Goal: Information Seeking & Learning: Learn about a topic

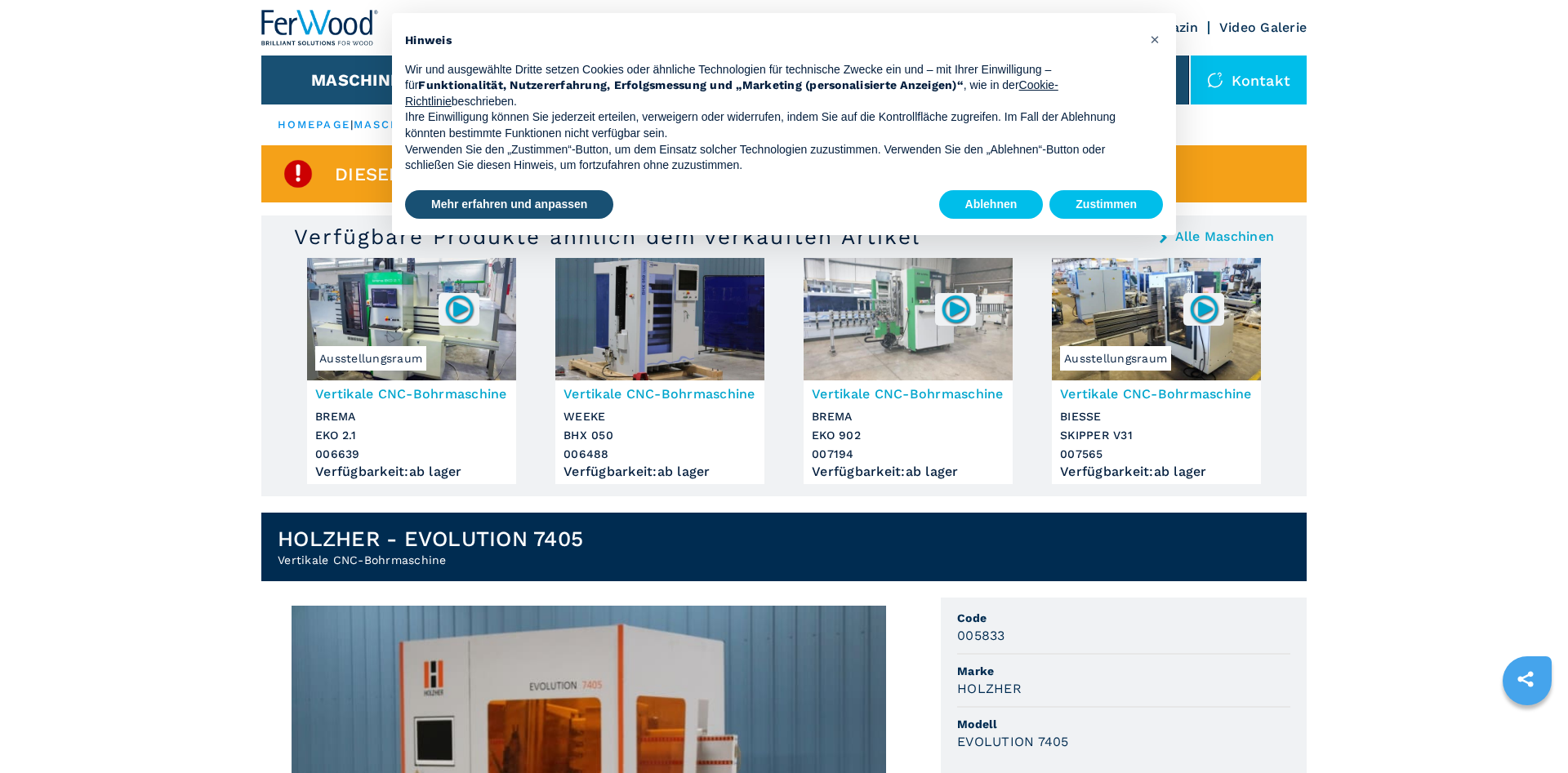
scroll to position [333, 0]
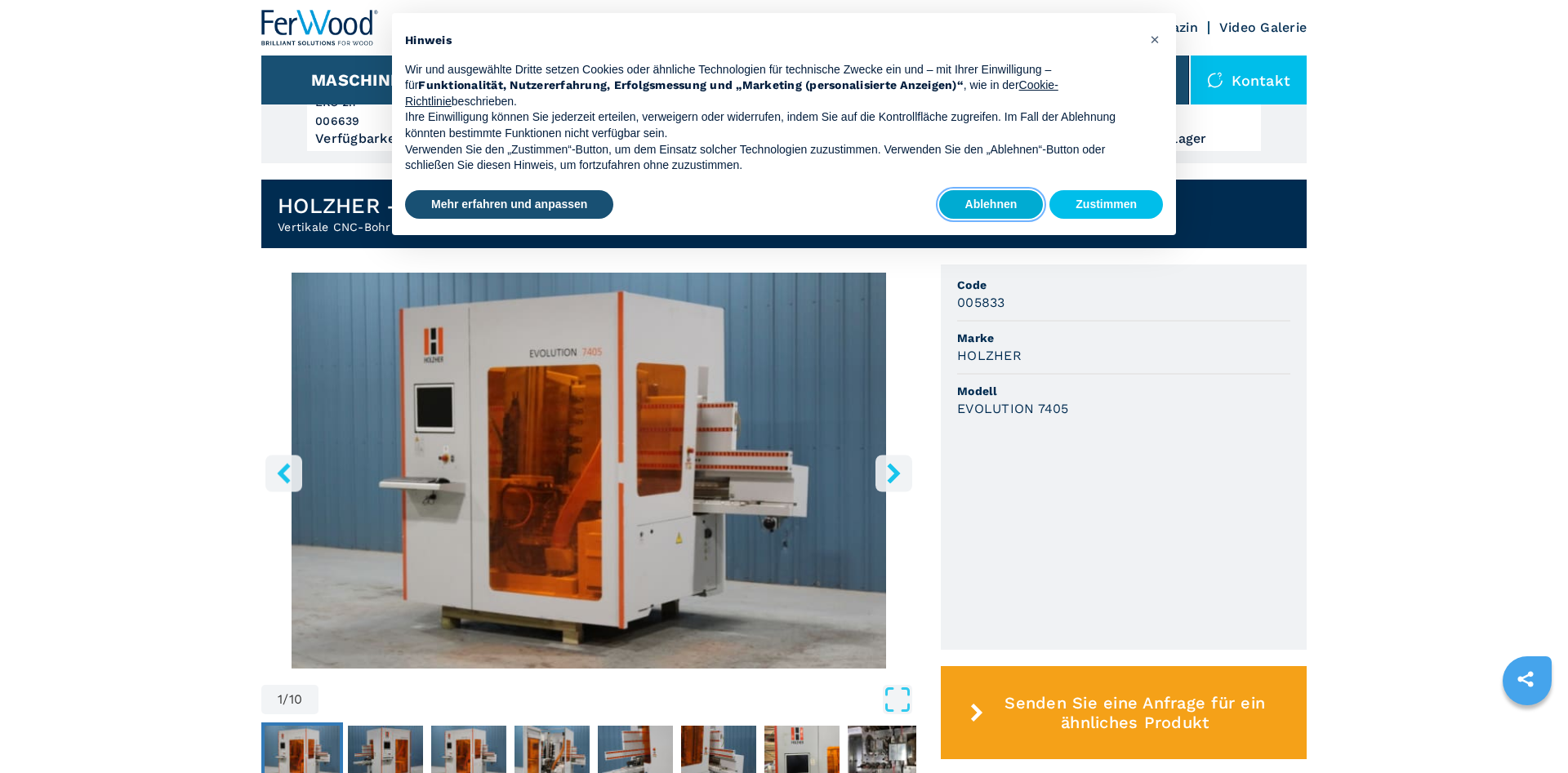
click at [999, 204] on button "Ablehnen" at bounding box center [991, 204] width 105 height 30
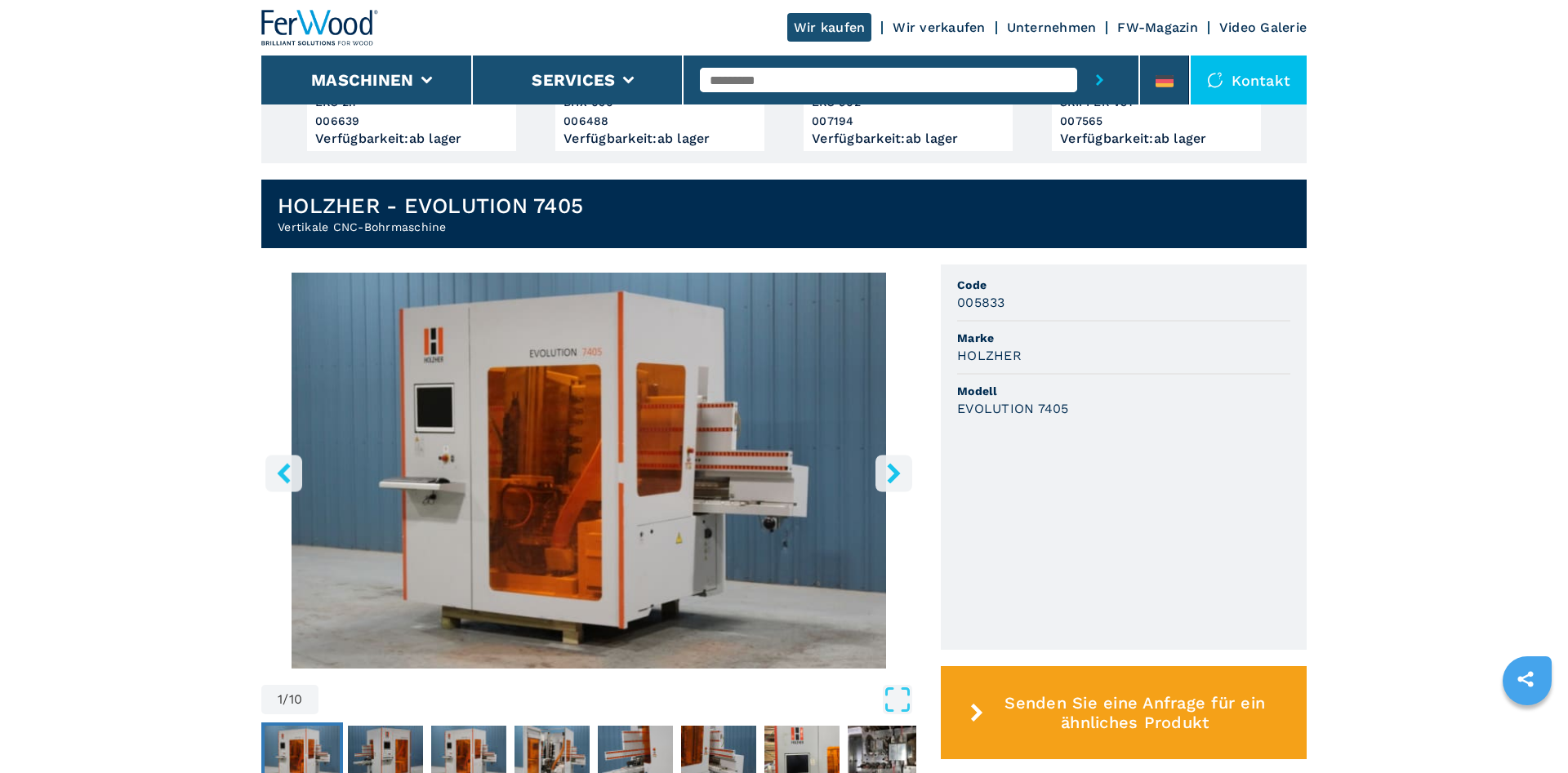
click at [901, 473] on icon "right-button" at bounding box center [893, 473] width 21 height 21
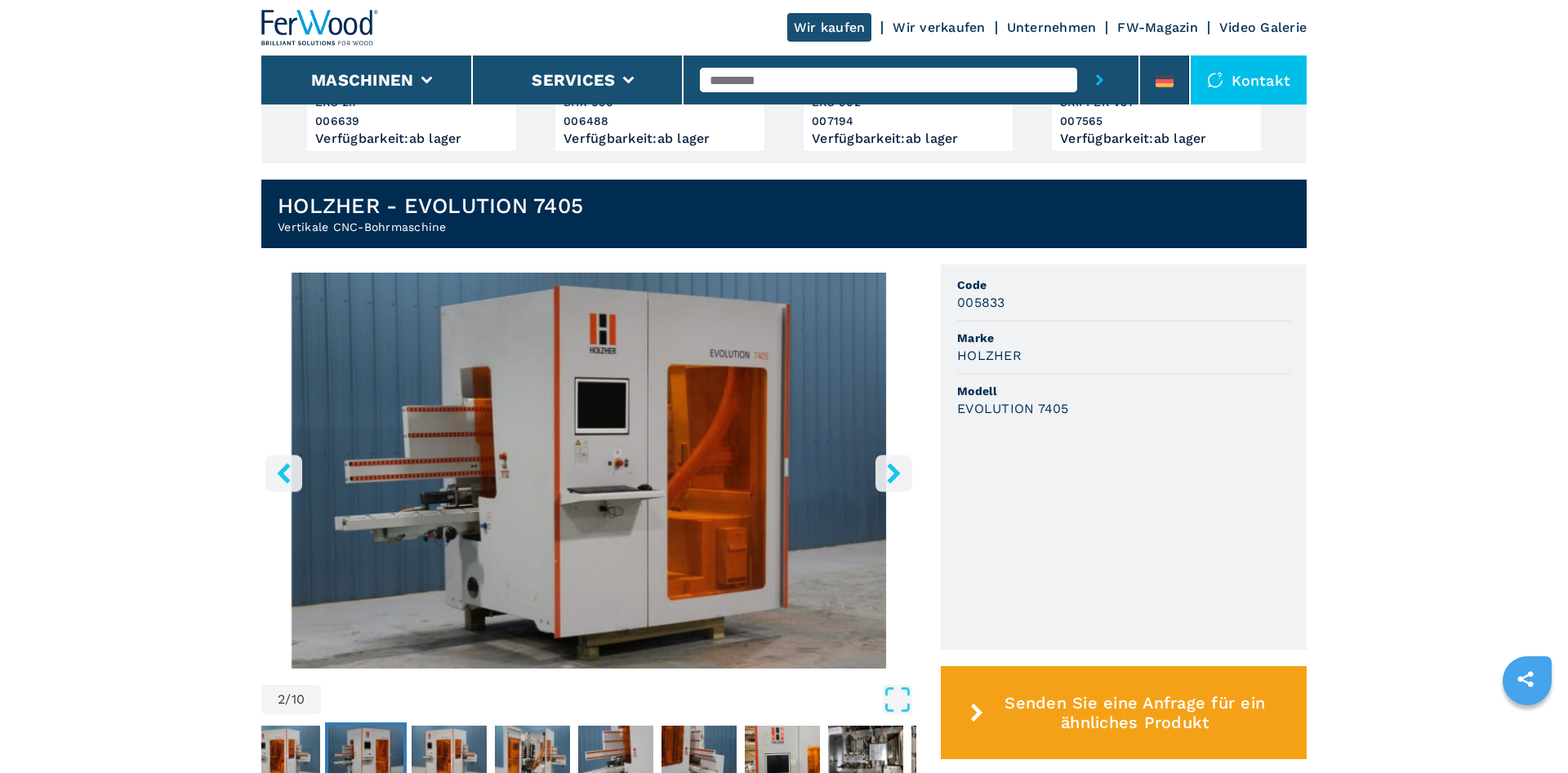
click at [901, 473] on icon "right-button" at bounding box center [893, 473] width 21 height 21
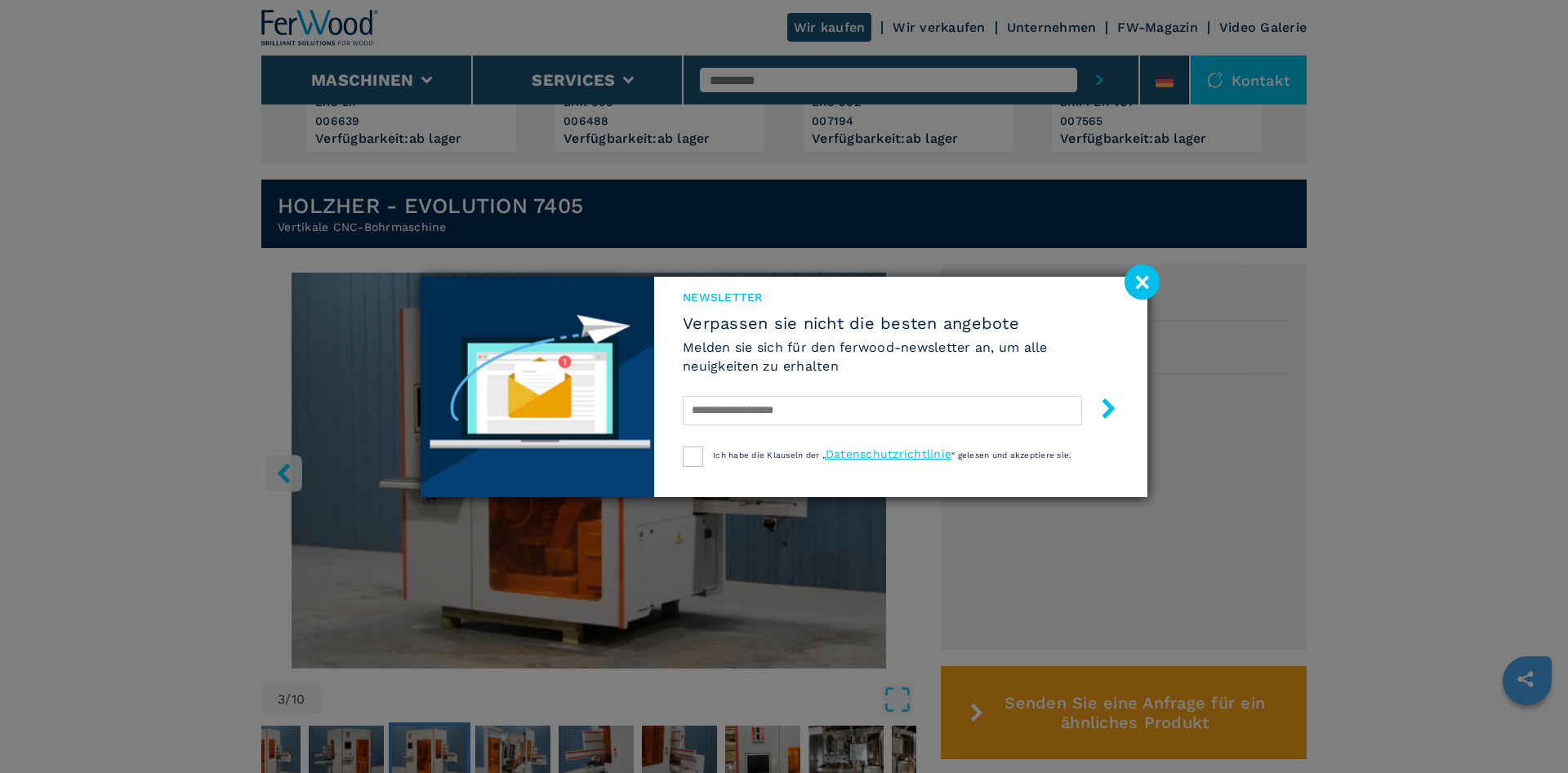
click at [1155, 283] on image at bounding box center [1142, 281] width 35 height 35
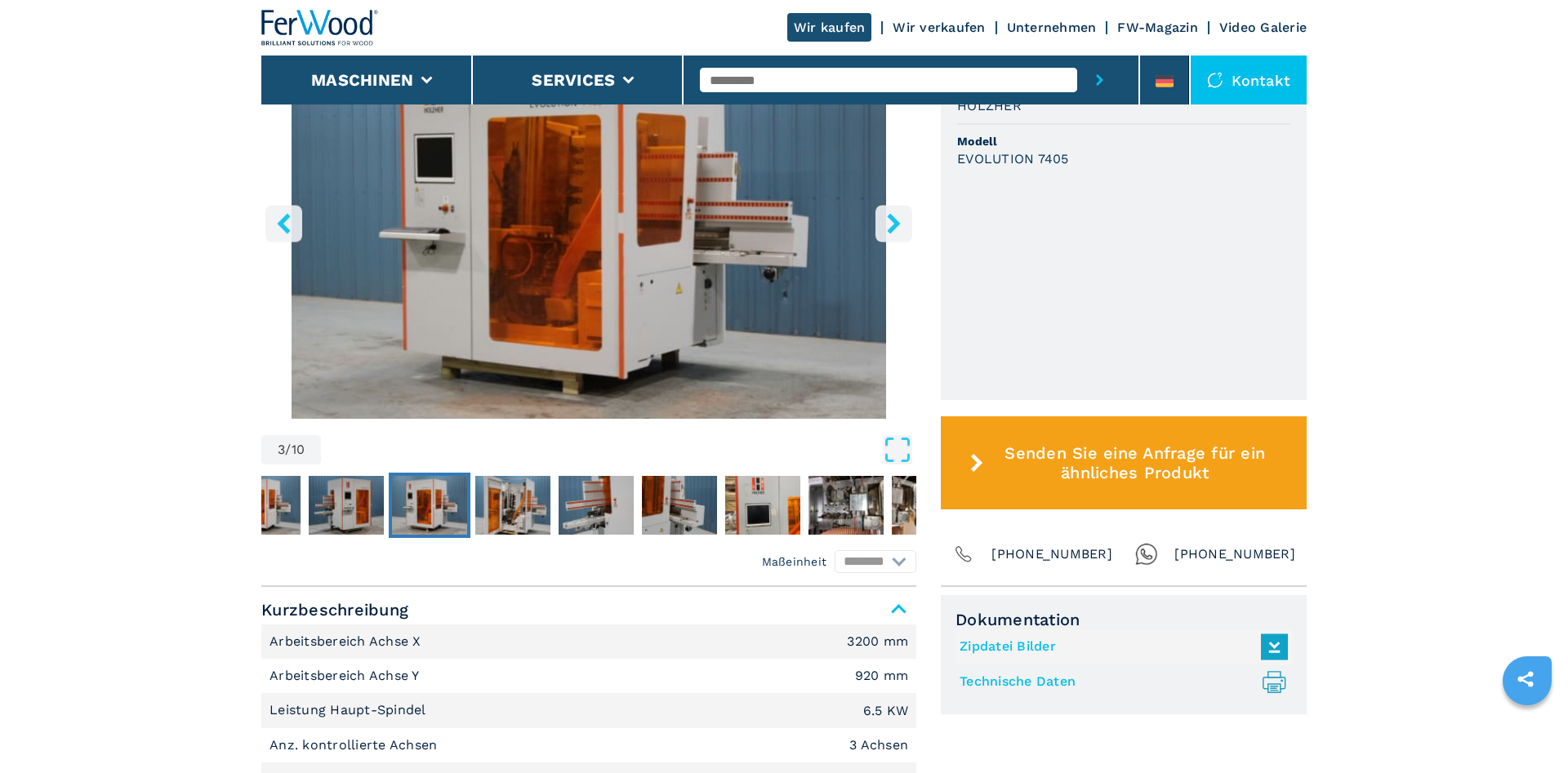
scroll to position [500, 0]
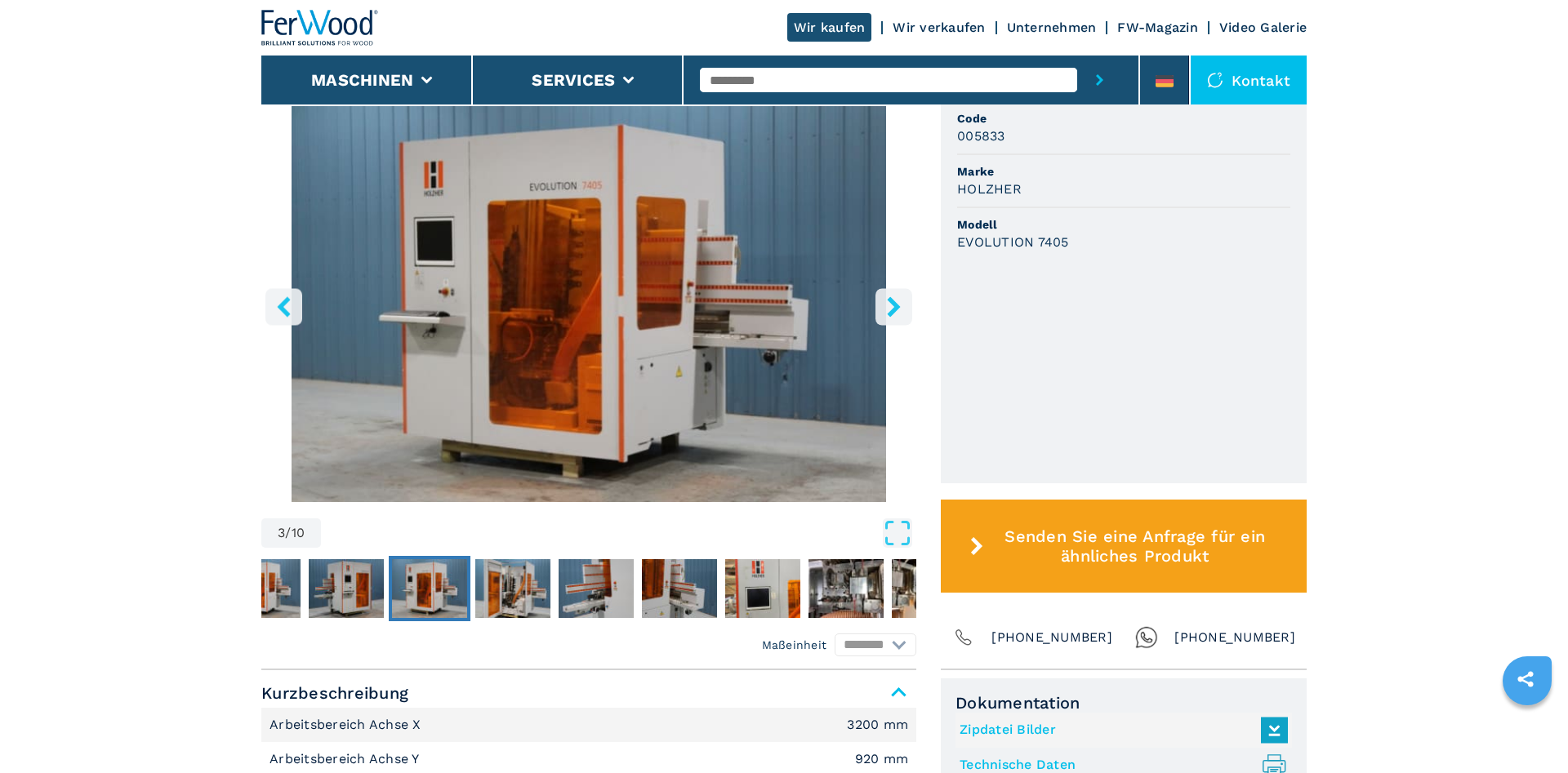
click at [892, 300] on icon "right-button" at bounding box center [893, 306] width 13 height 21
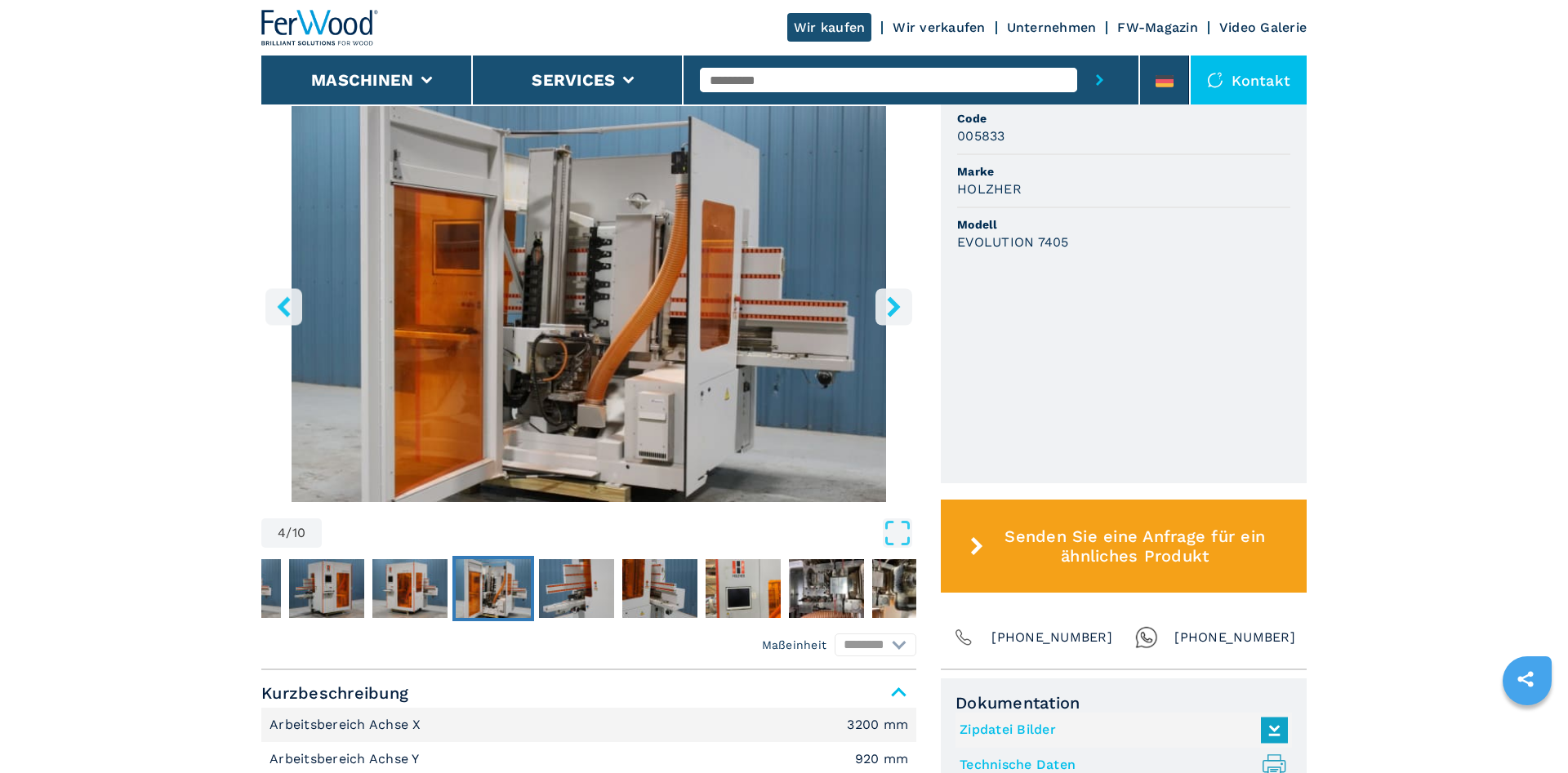
click at [892, 300] on icon "right-button" at bounding box center [893, 306] width 13 height 21
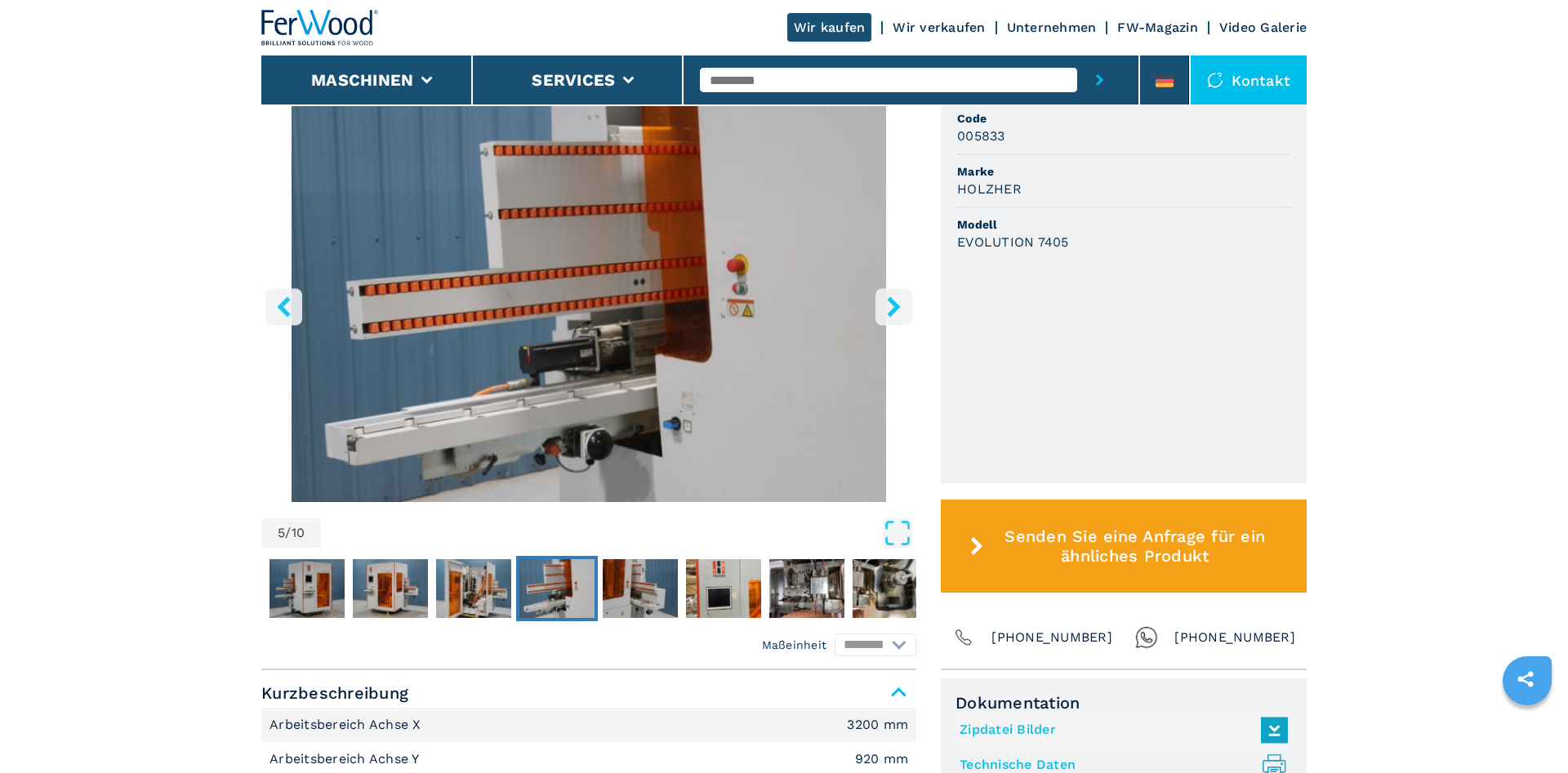
click at [287, 308] on icon "left-button" at bounding box center [283, 306] width 21 height 21
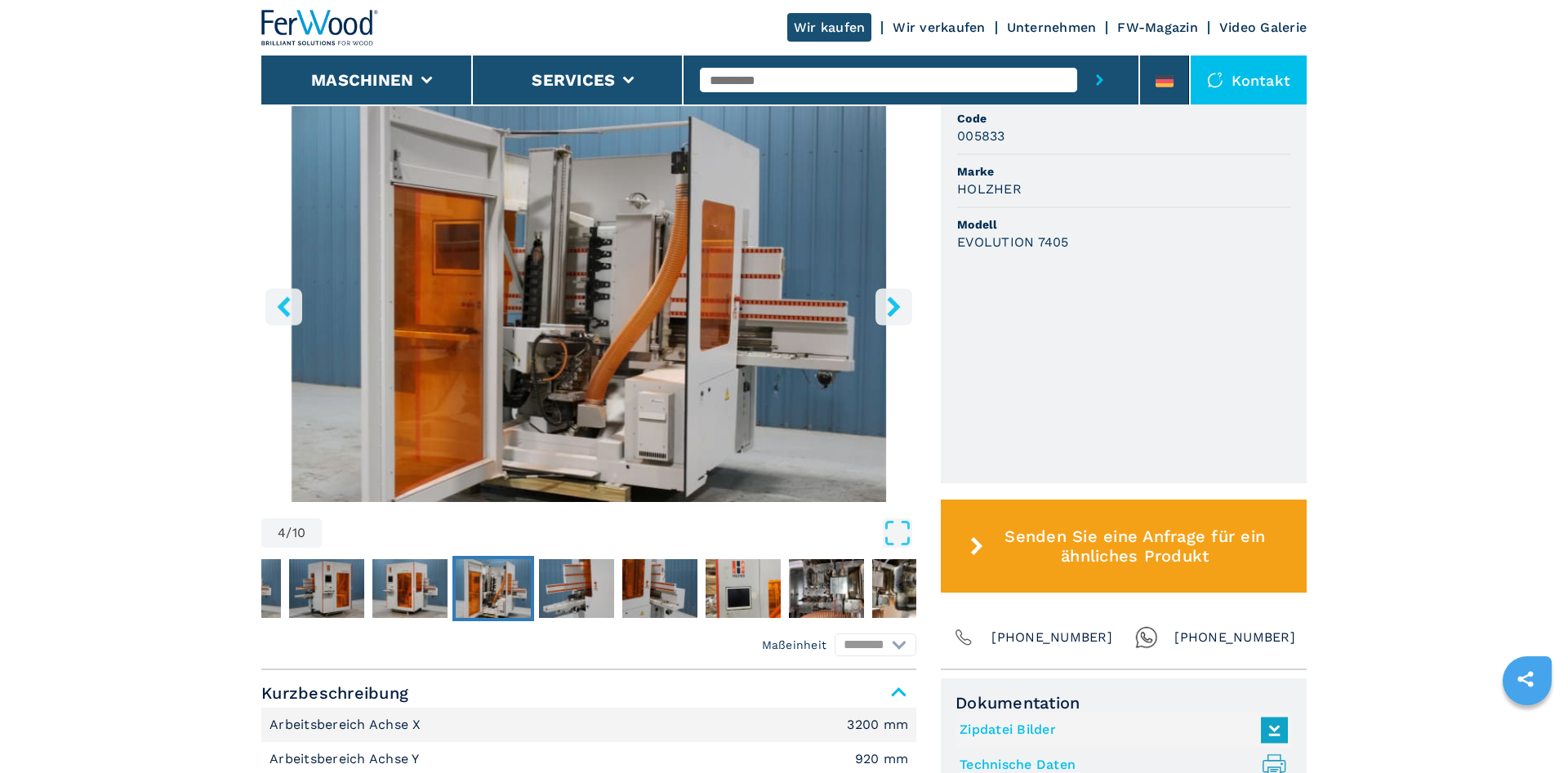
click at [886, 305] on icon "right-button" at bounding box center [893, 306] width 21 height 21
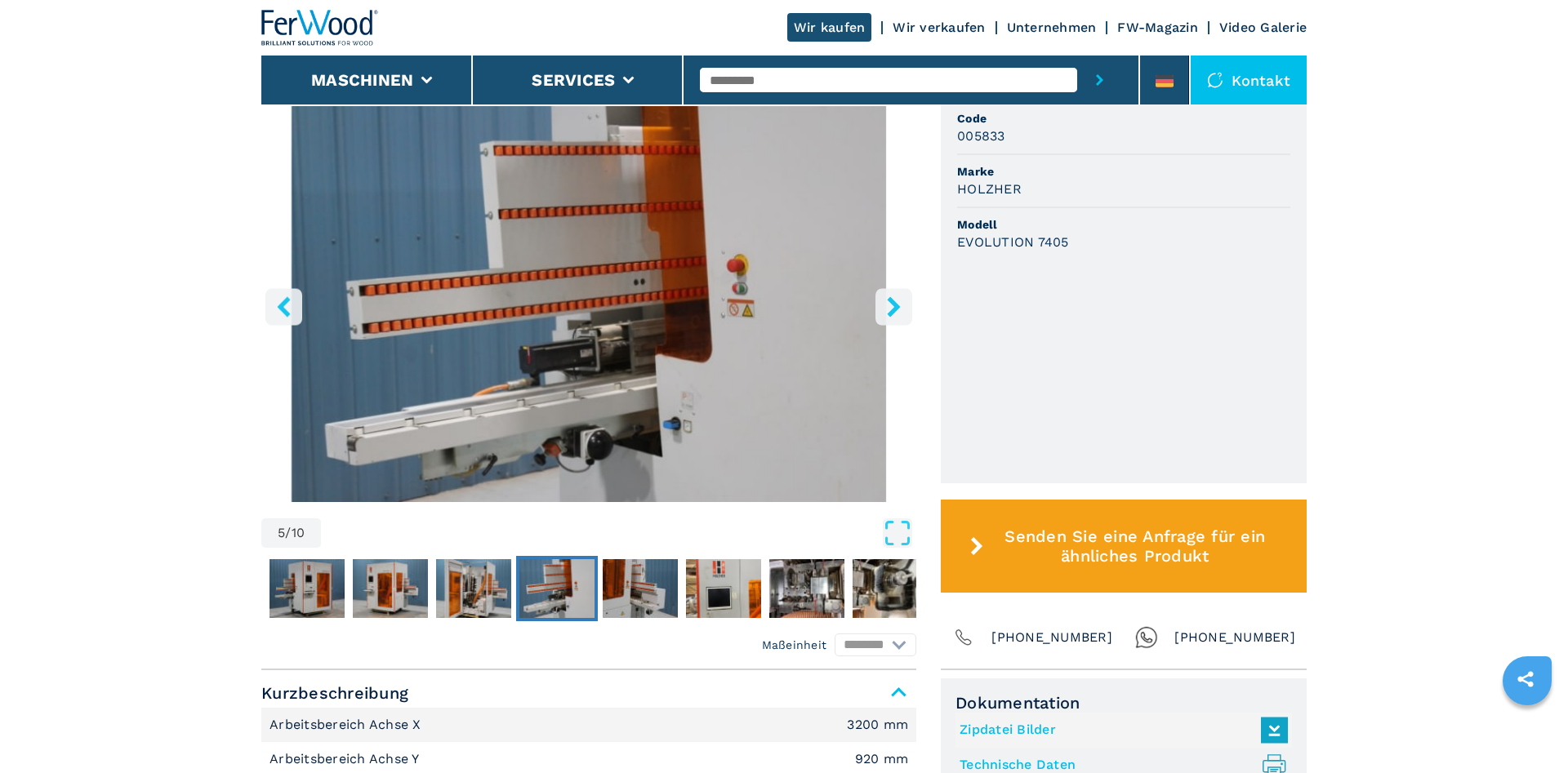
click at [886, 305] on icon "right-button" at bounding box center [893, 306] width 21 height 21
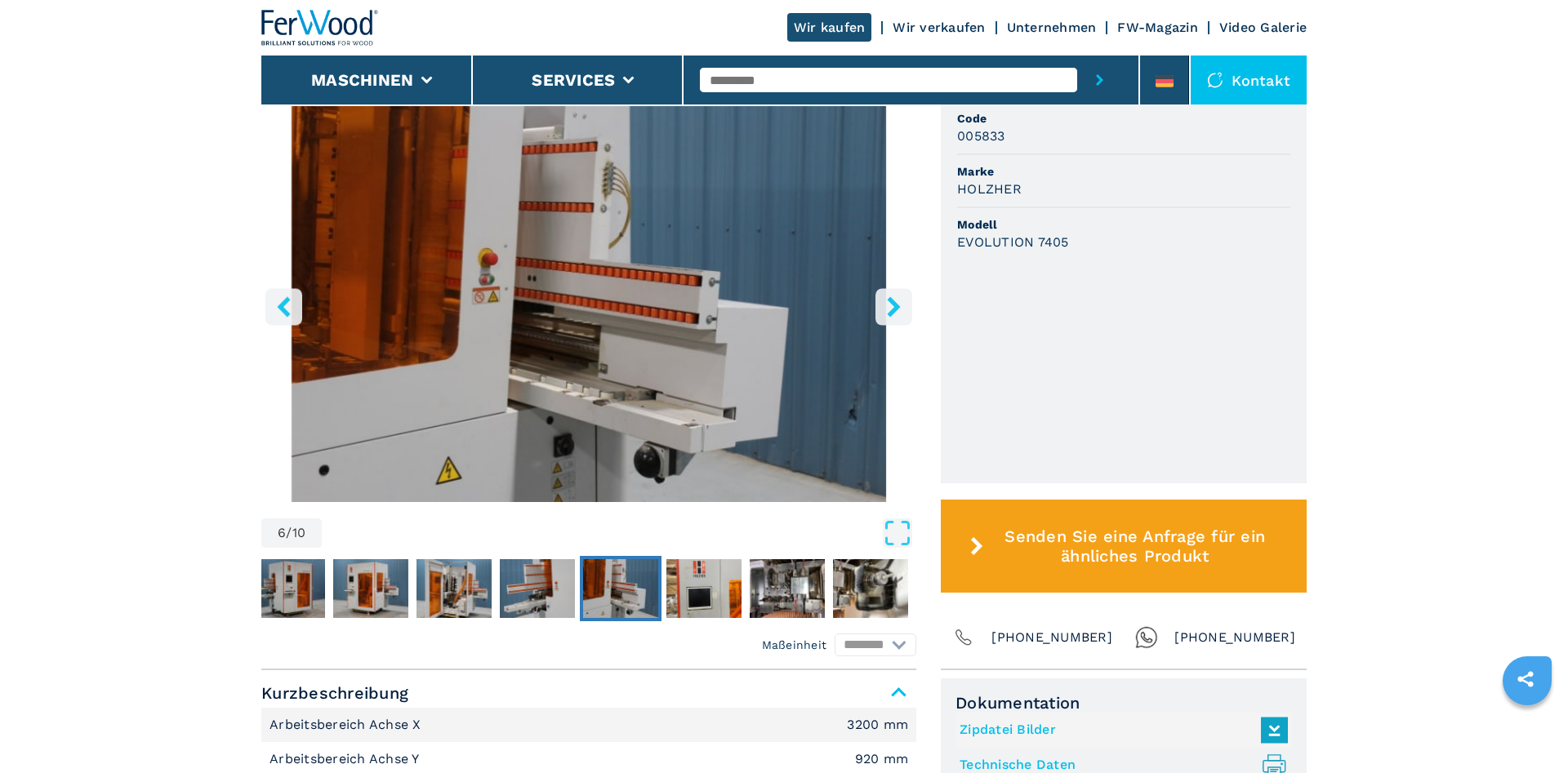
click at [886, 305] on icon "right-button" at bounding box center [893, 306] width 21 height 21
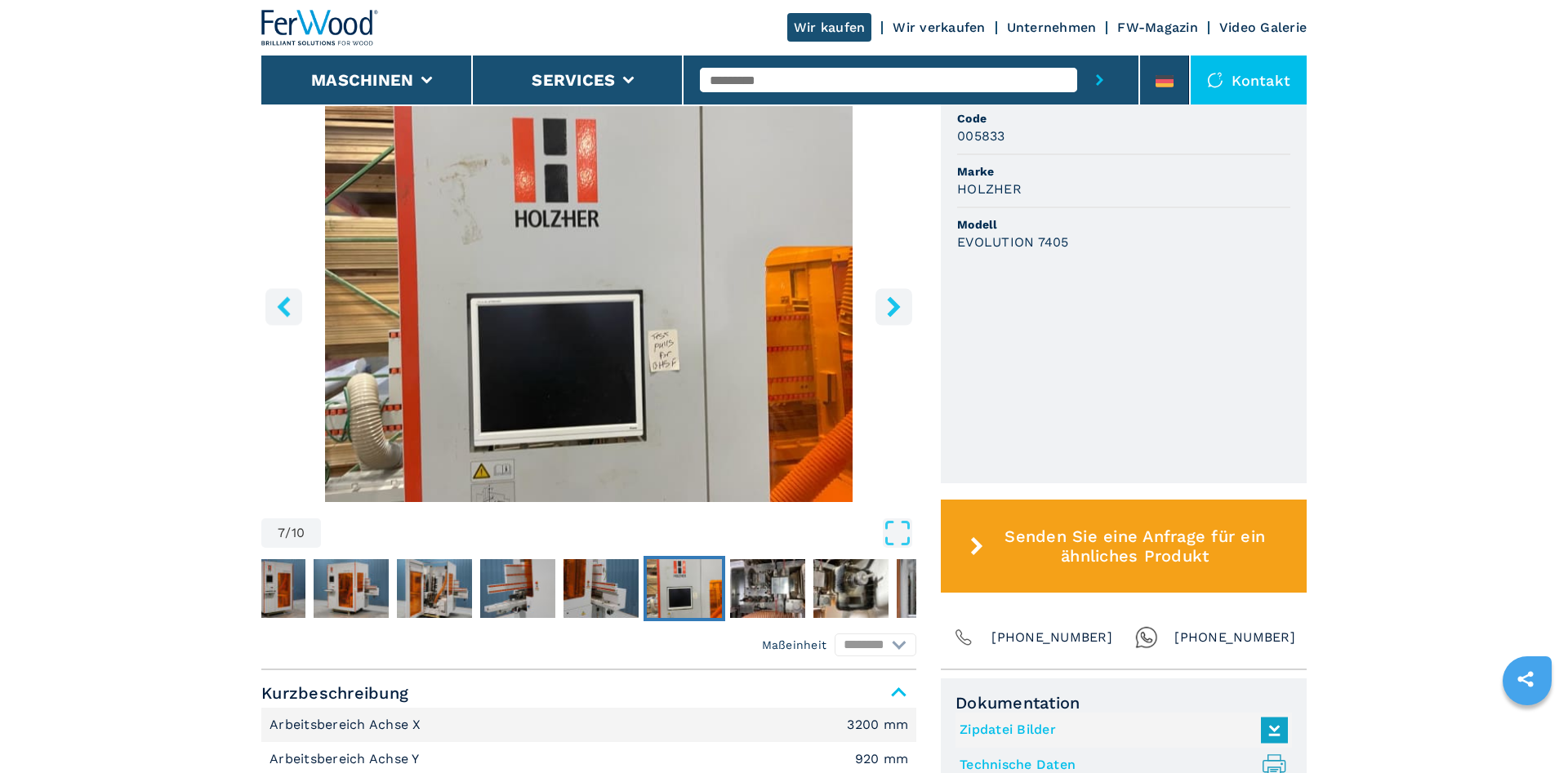
click at [886, 305] on icon "right-button" at bounding box center [893, 306] width 21 height 21
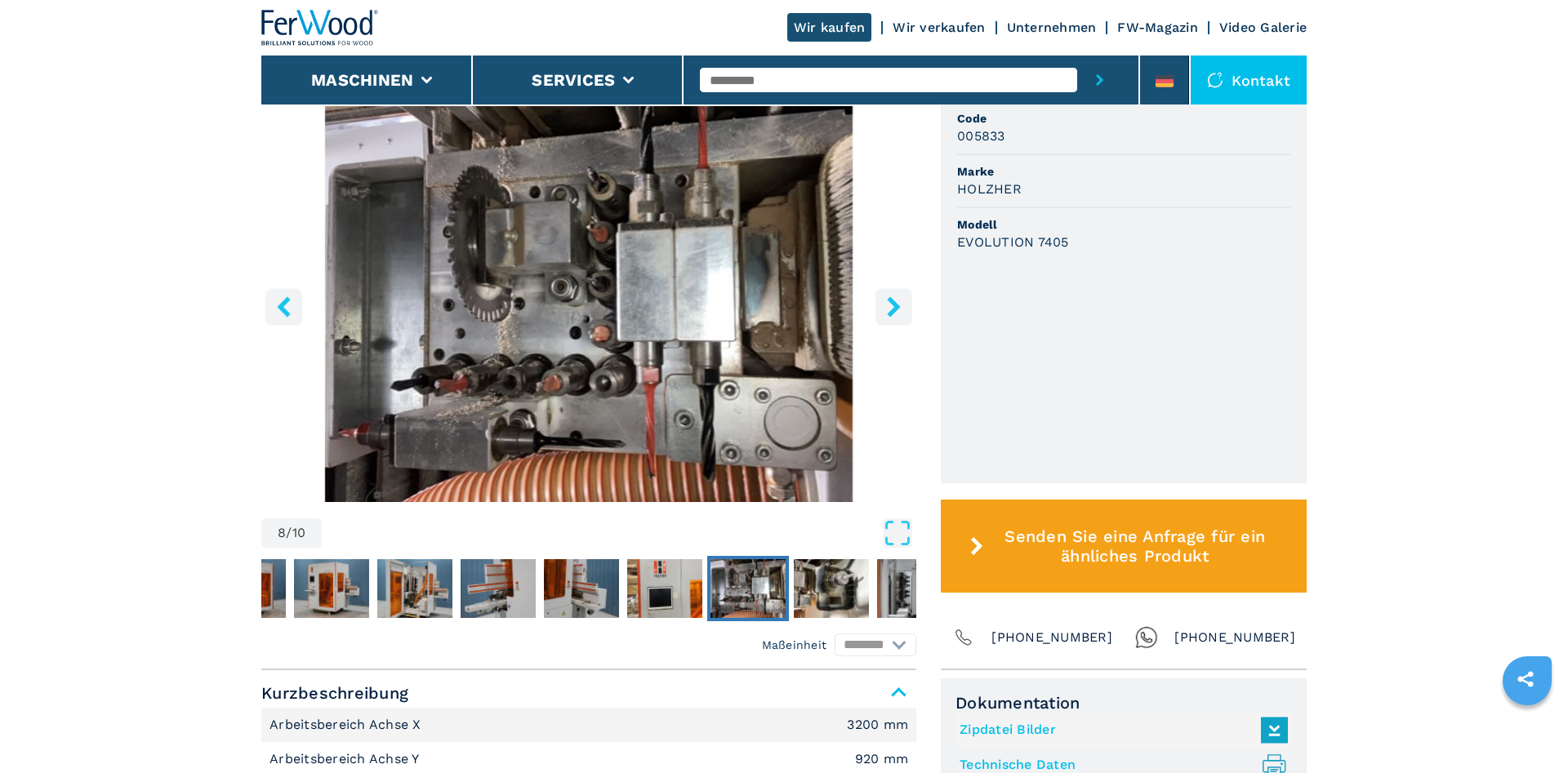
click at [886, 305] on icon "right-button" at bounding box center [893, 306] width 21 height 21
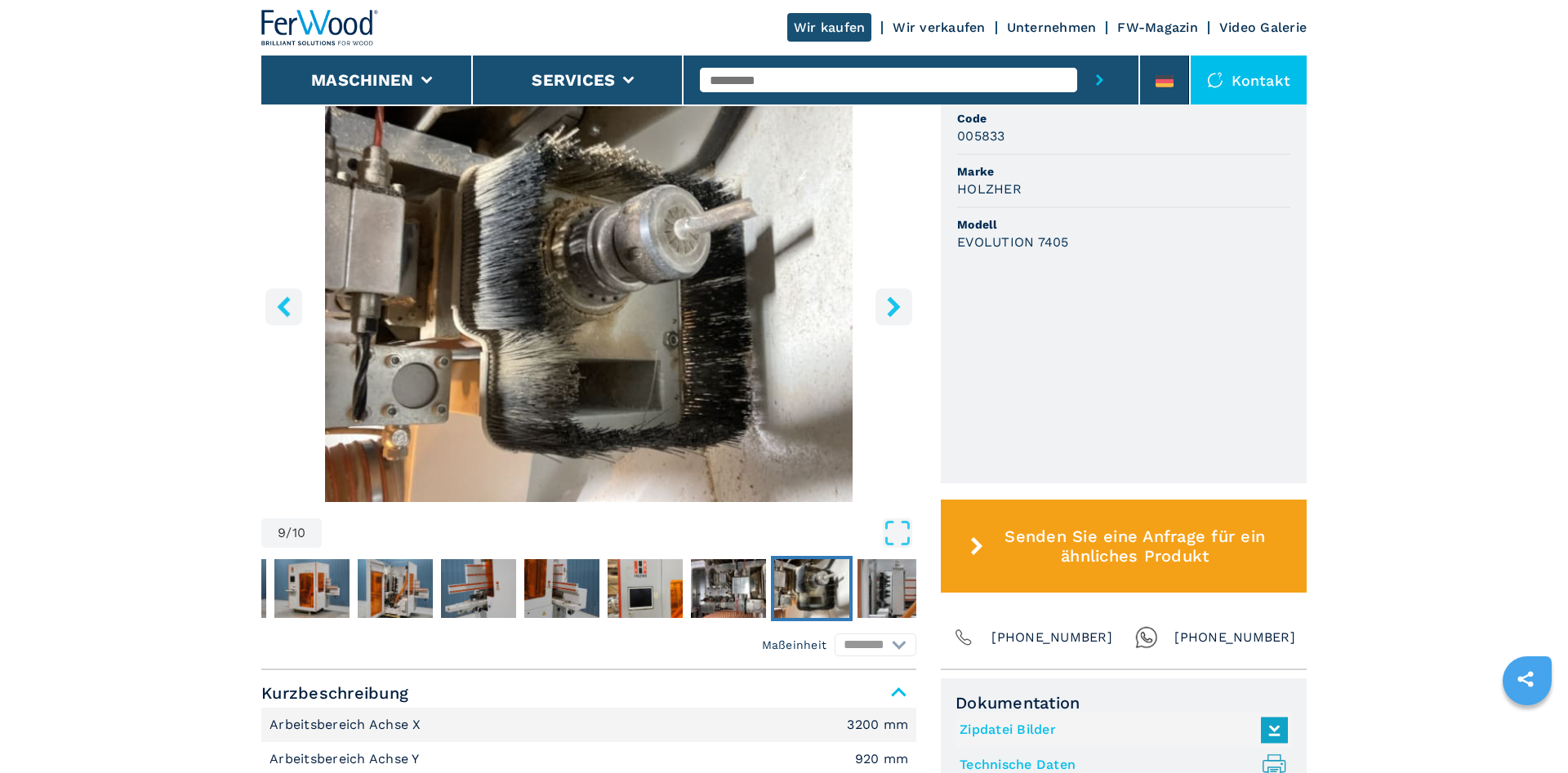
click at [886, 305] on icon "right-button" at bounding box center [893, 306] width 21 height 21
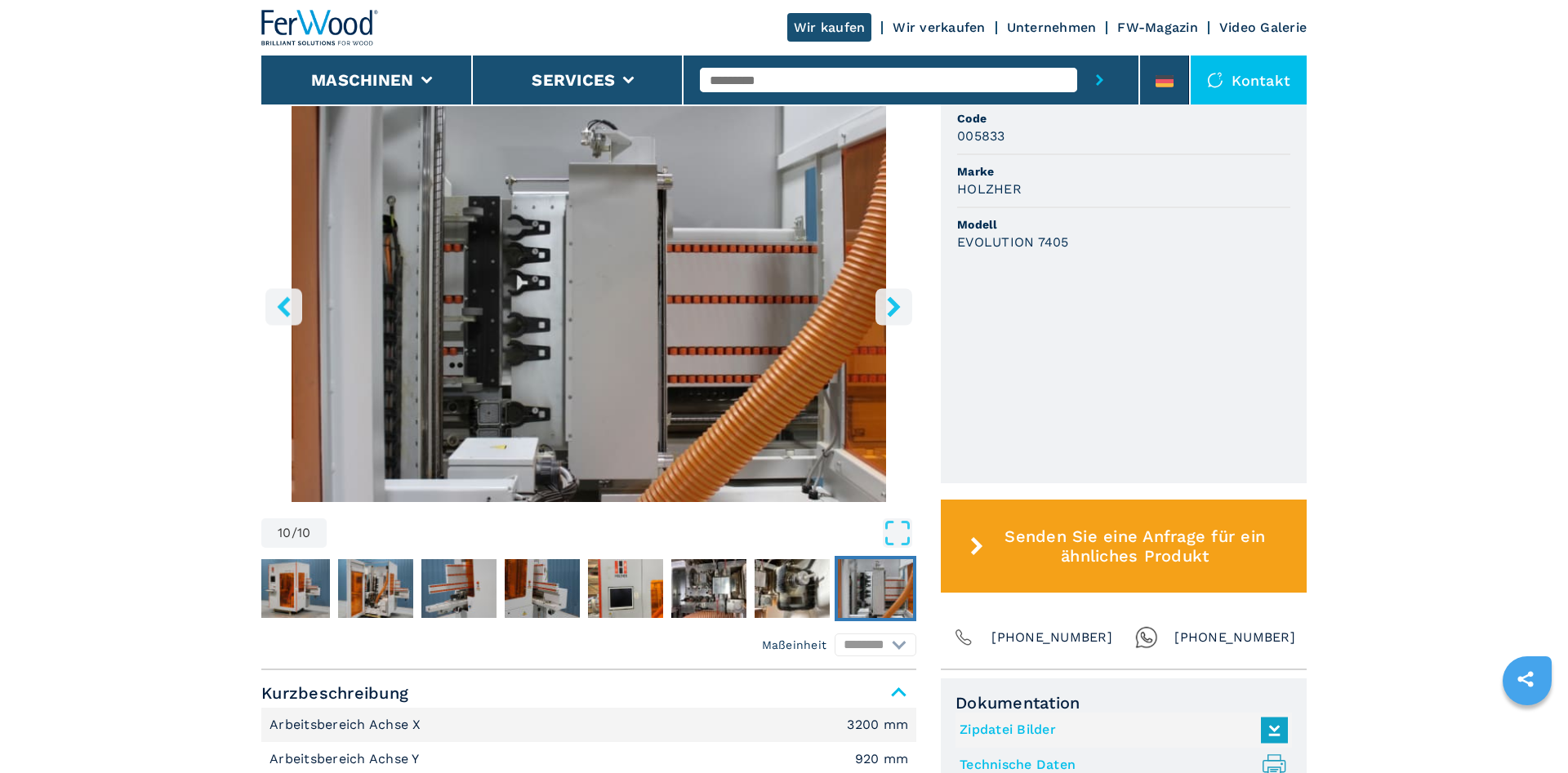
click at [886, 305] on icon "right-button" at bounding box center [893, 306] width 21 height 21
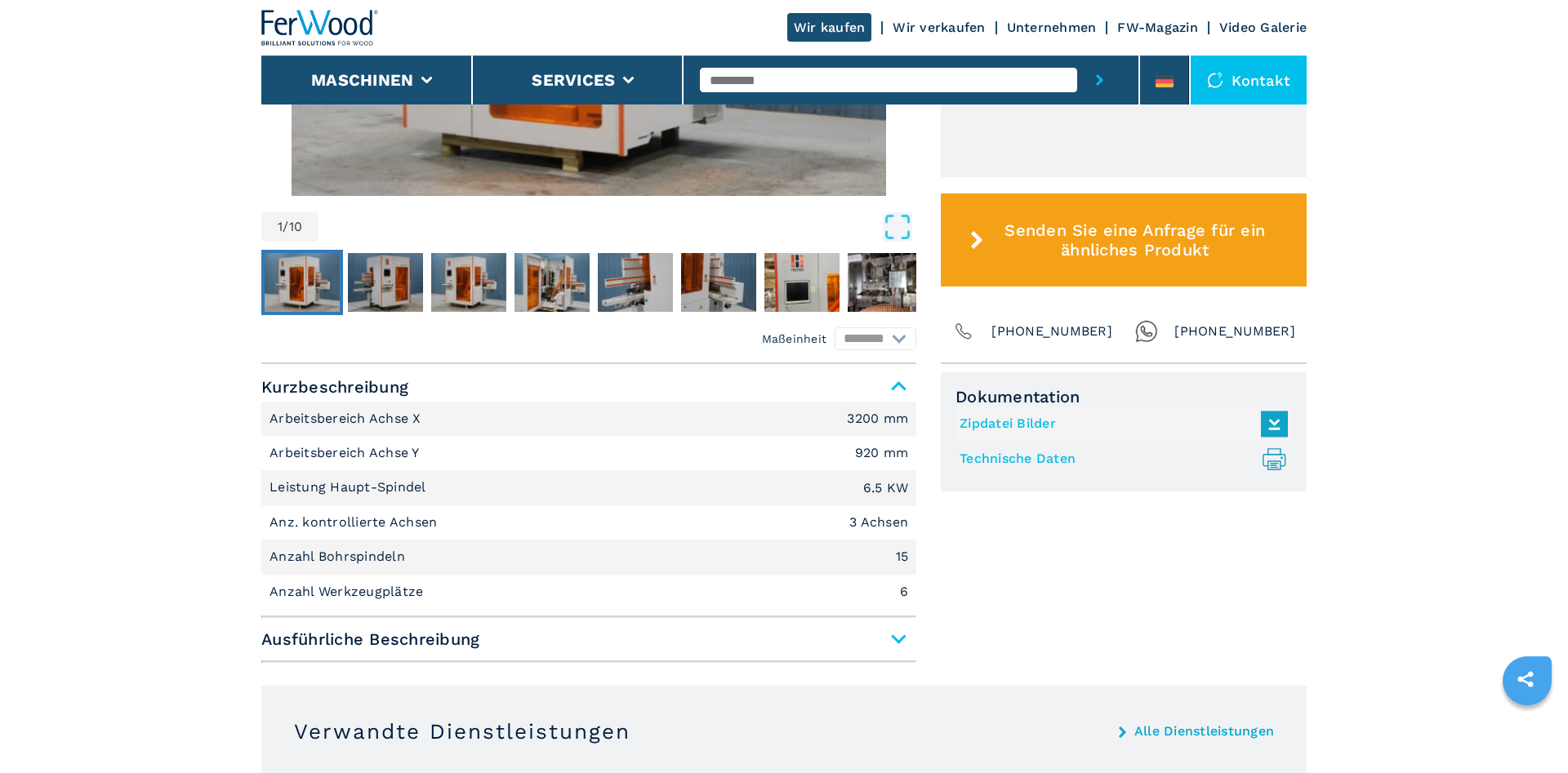
scroll to position [832, 0]
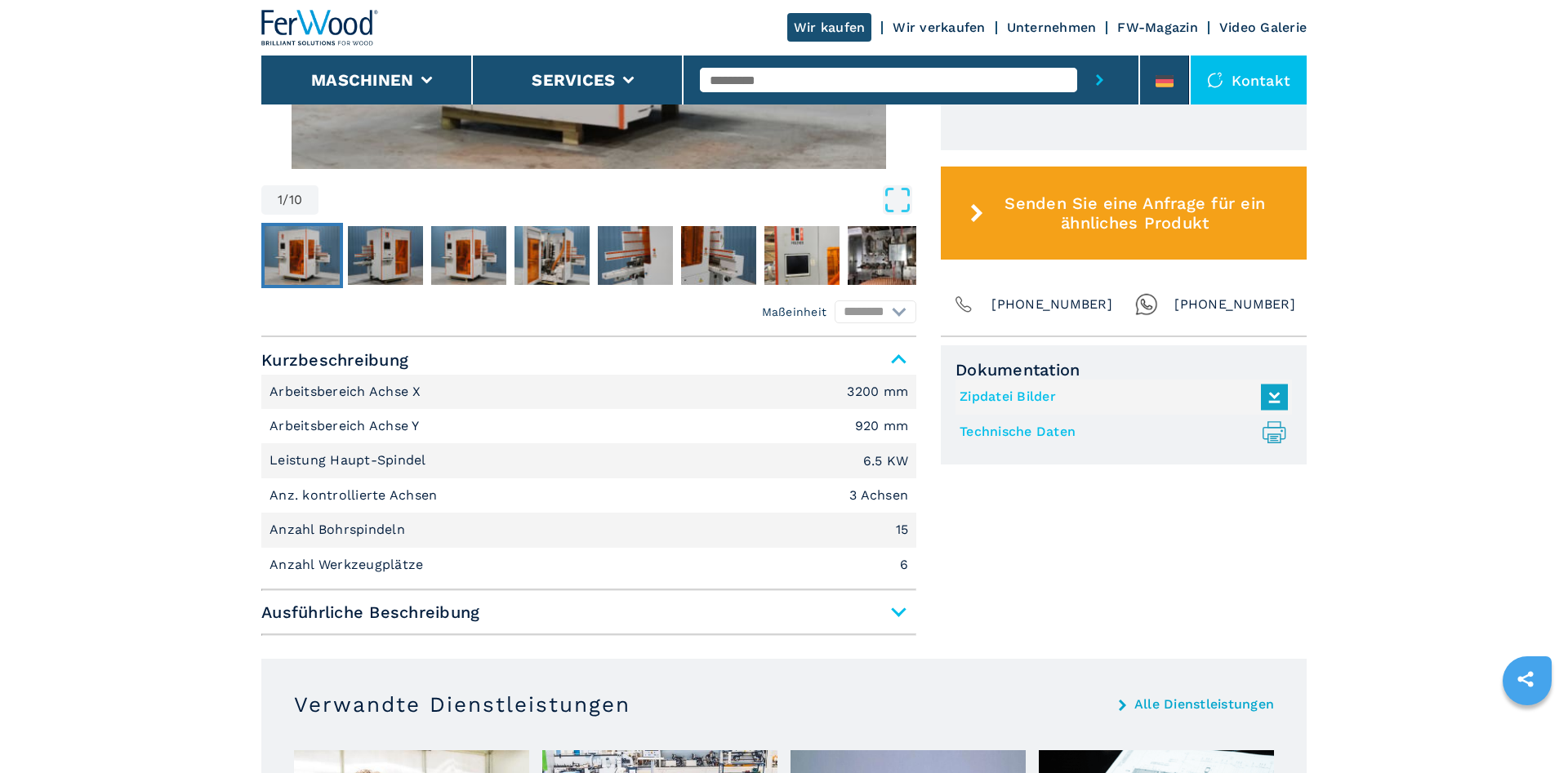
click at [892, 612] on span "Ausführliche Beschreibung" at bounding box center [589, 612] width 655 height 30
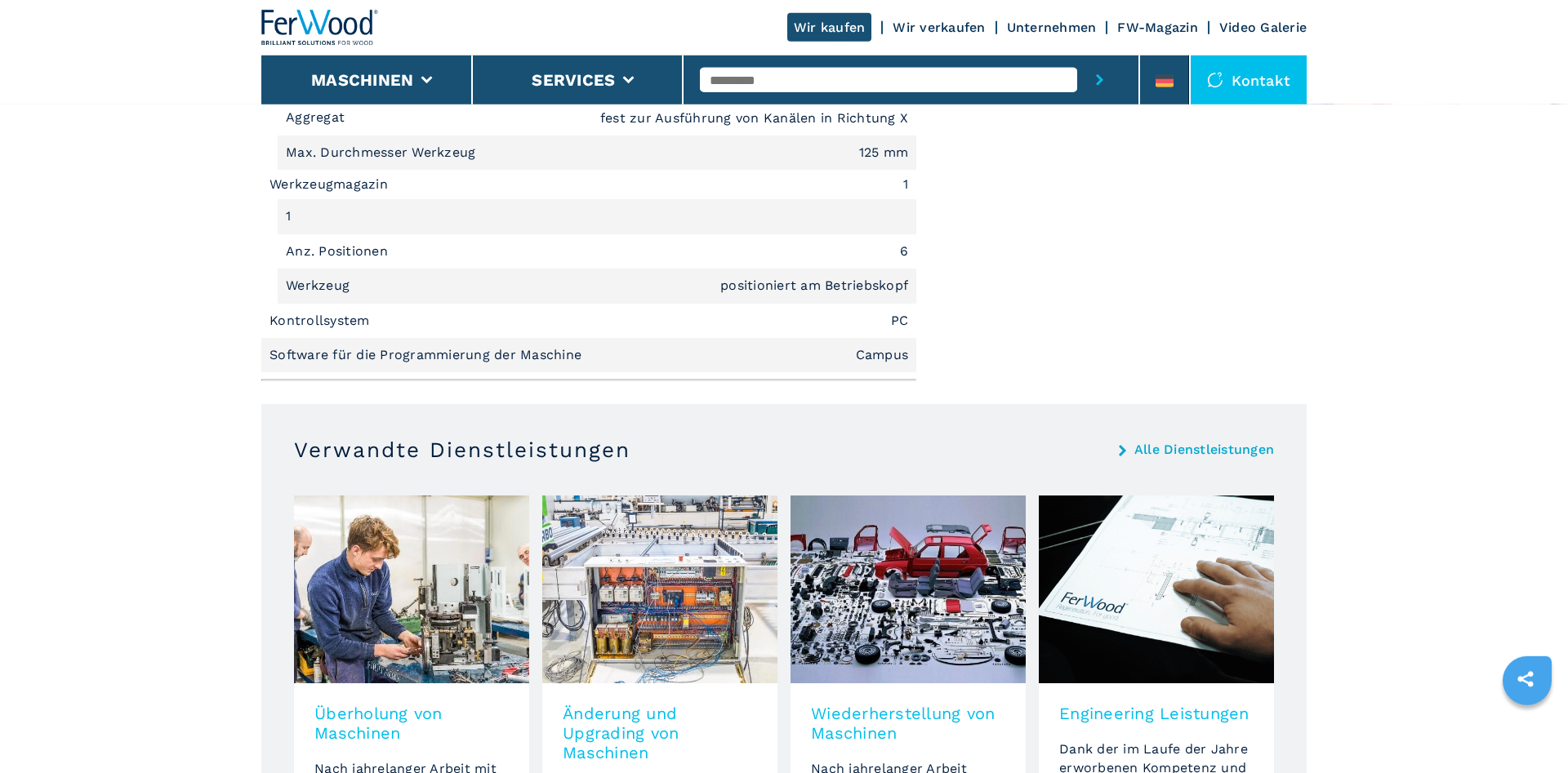
scroll to position [2082, 0]
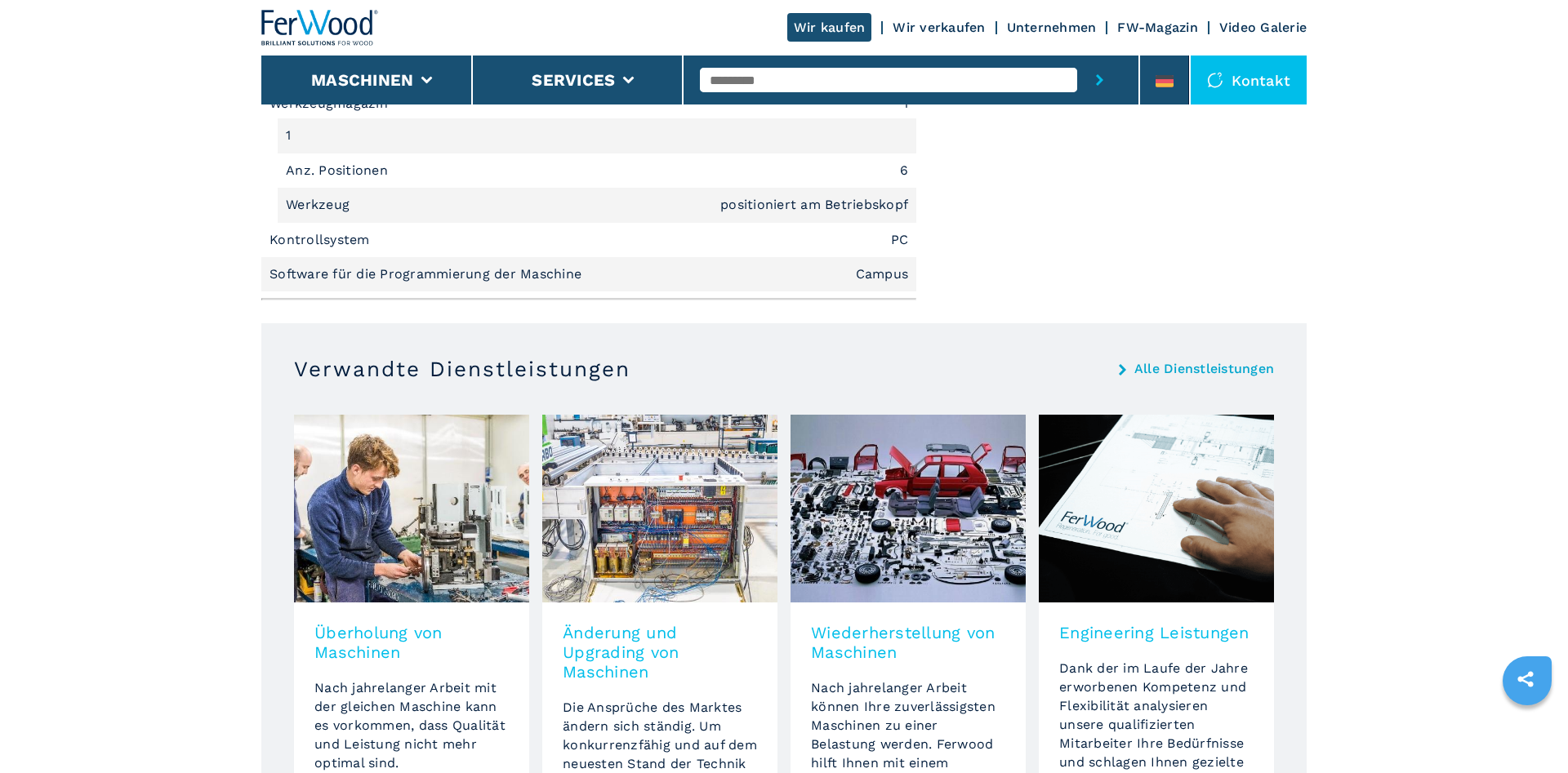
click at [801, 216] on li "Werkzeug positioniert am Betriebskopf" at bounding box center [597, 205] width 639 height 34
